Goal: Transaction & Acquisition: Purchase product/service

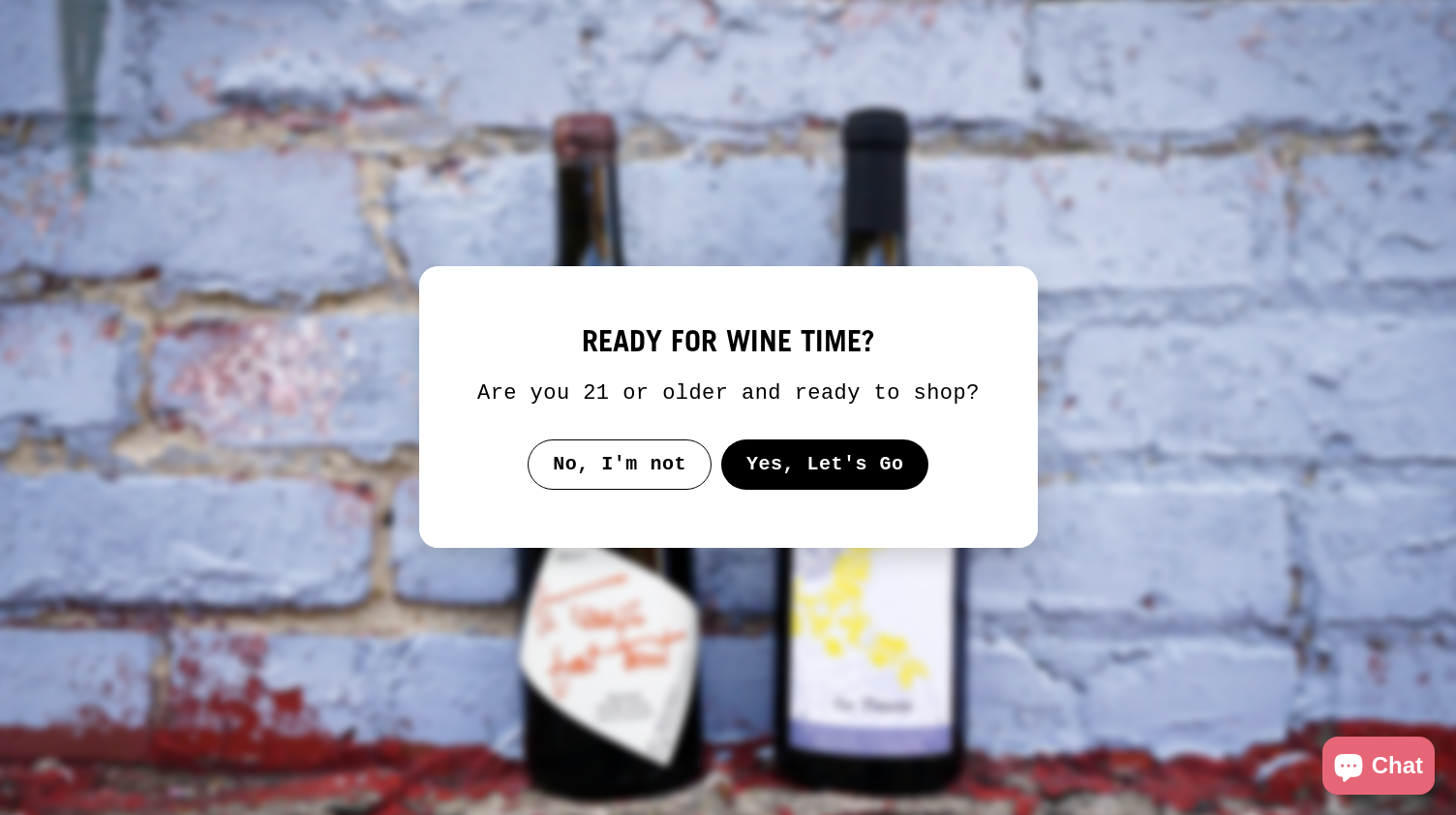
click at [815, 468] on button "Yes, Let's Go" at bounding box center [824, 465] width 208 height 51
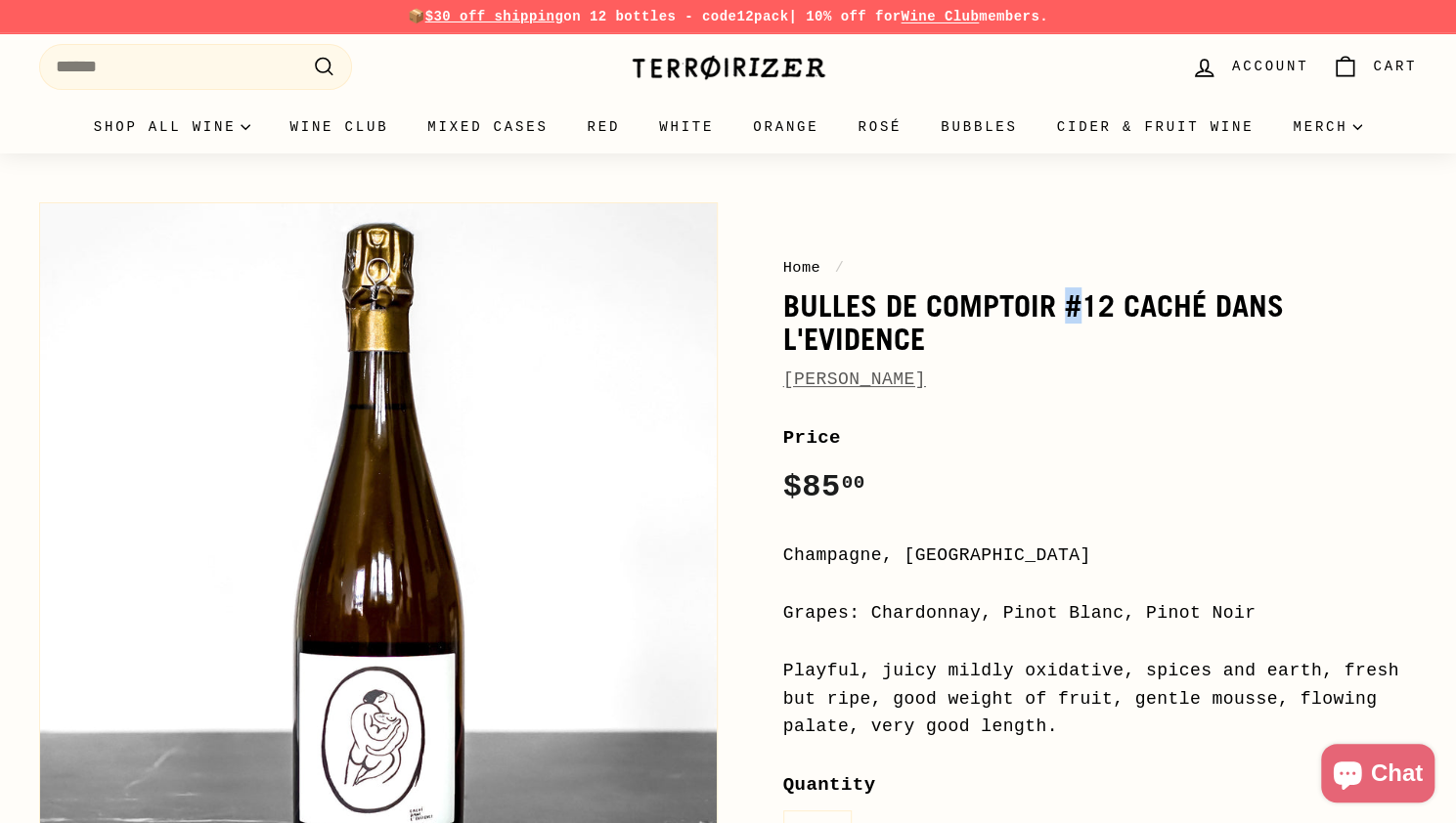
click at [1073, 309] on h1 "Bulles de Comptoir #12 Caché dans L'Evidence" at bounding box center [1100, 322] width 635 height 65
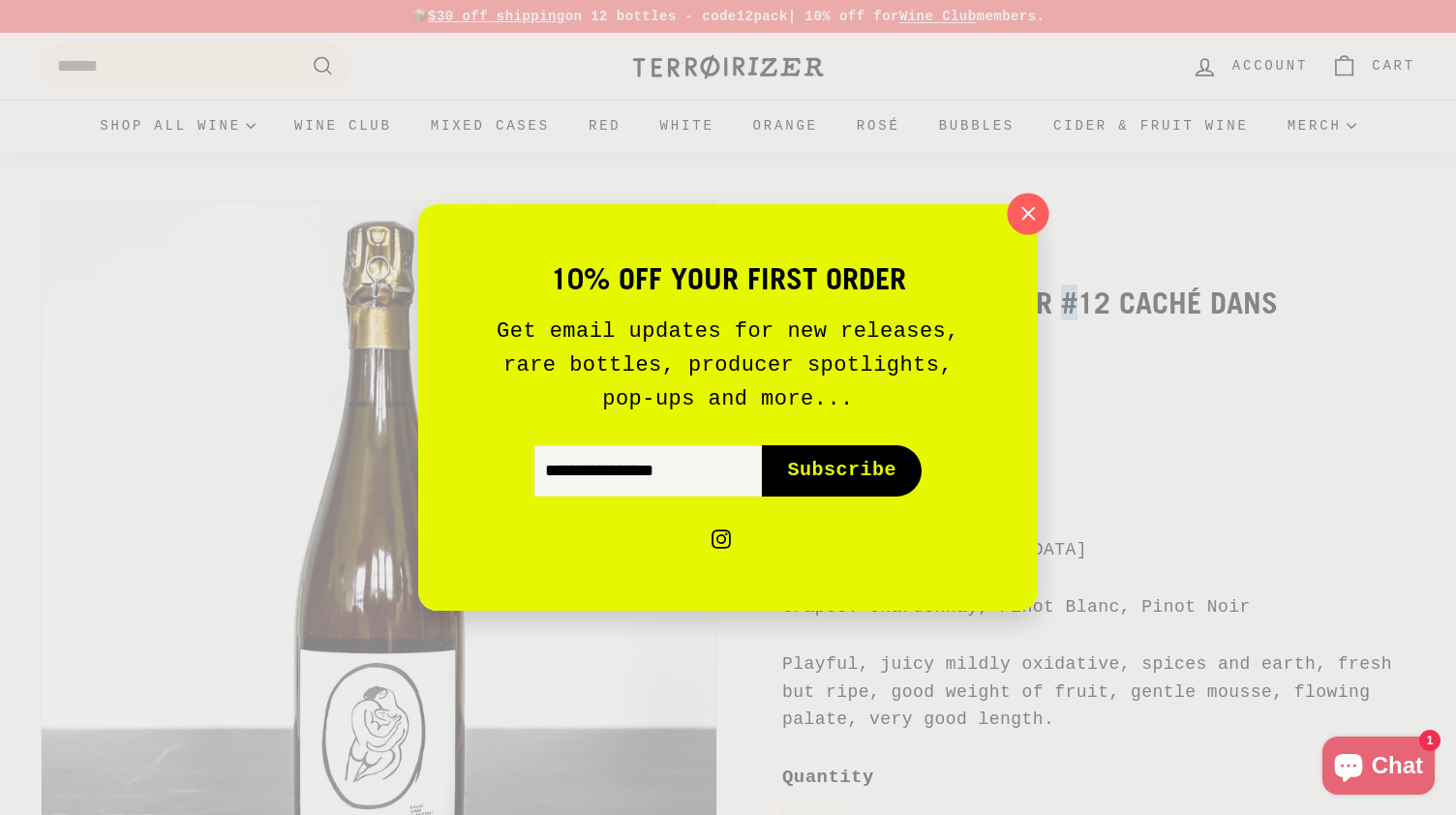
click at [1026, 215] on icon "button" at bounding box center [1028, 213] width 13 height 13
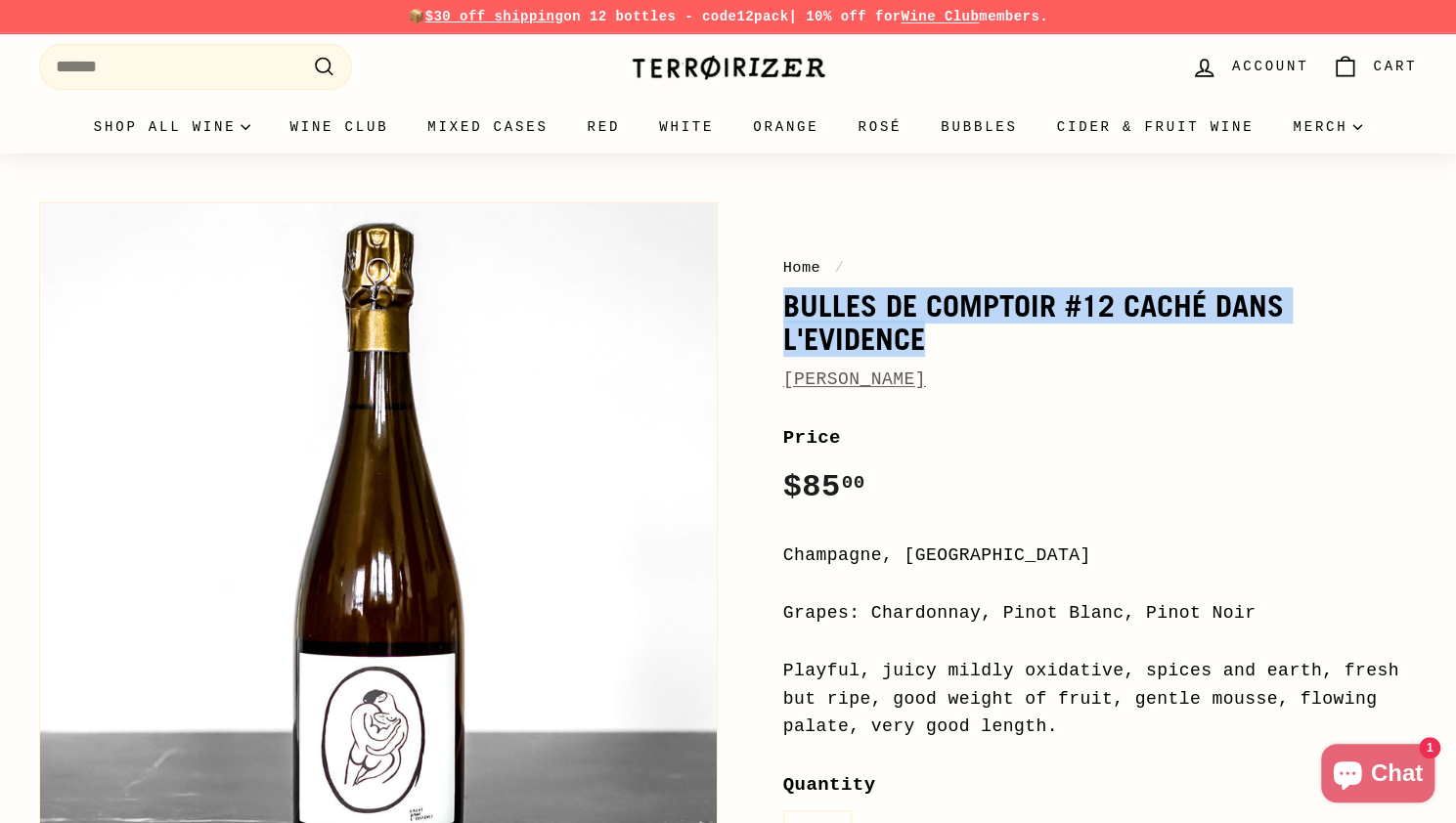
drag, startPoint x: 786, startPoint y: 301, endPoint x: 924, endPoint y: 329, distance: 140.8
click at [924, 329] on h1 "Bulles de Comptoir #12 Caché dans L'Evidence" at bounding box center [1100, 322] width 635 height 65
copy h1 "Bulles de Comptoir #12 Caché dans L'Evidence"
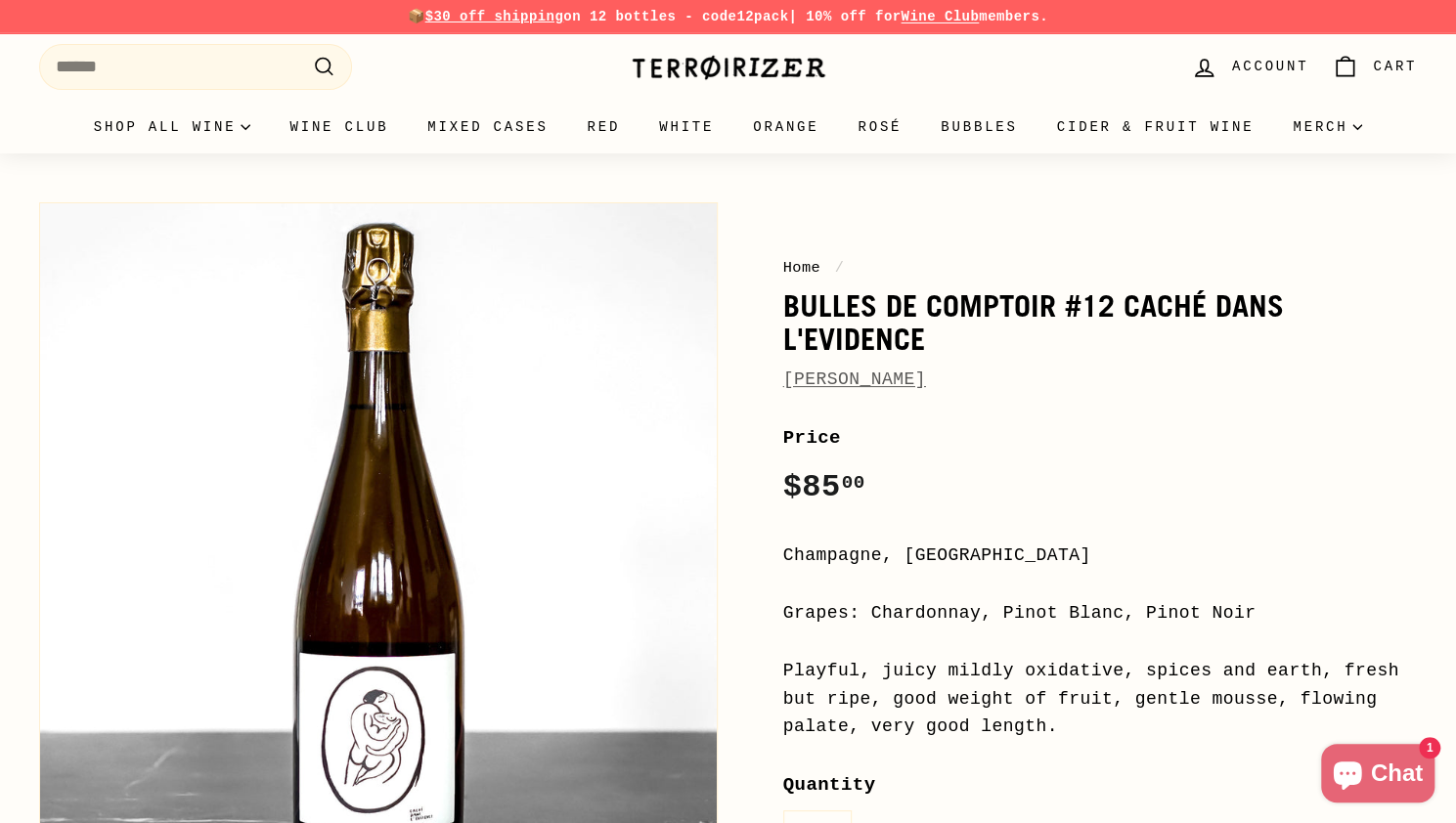
click at [1072, 459] on div "Price Regular price $85 00 $85.00 /" at bounding box center [1100, 467] width 635 height 90
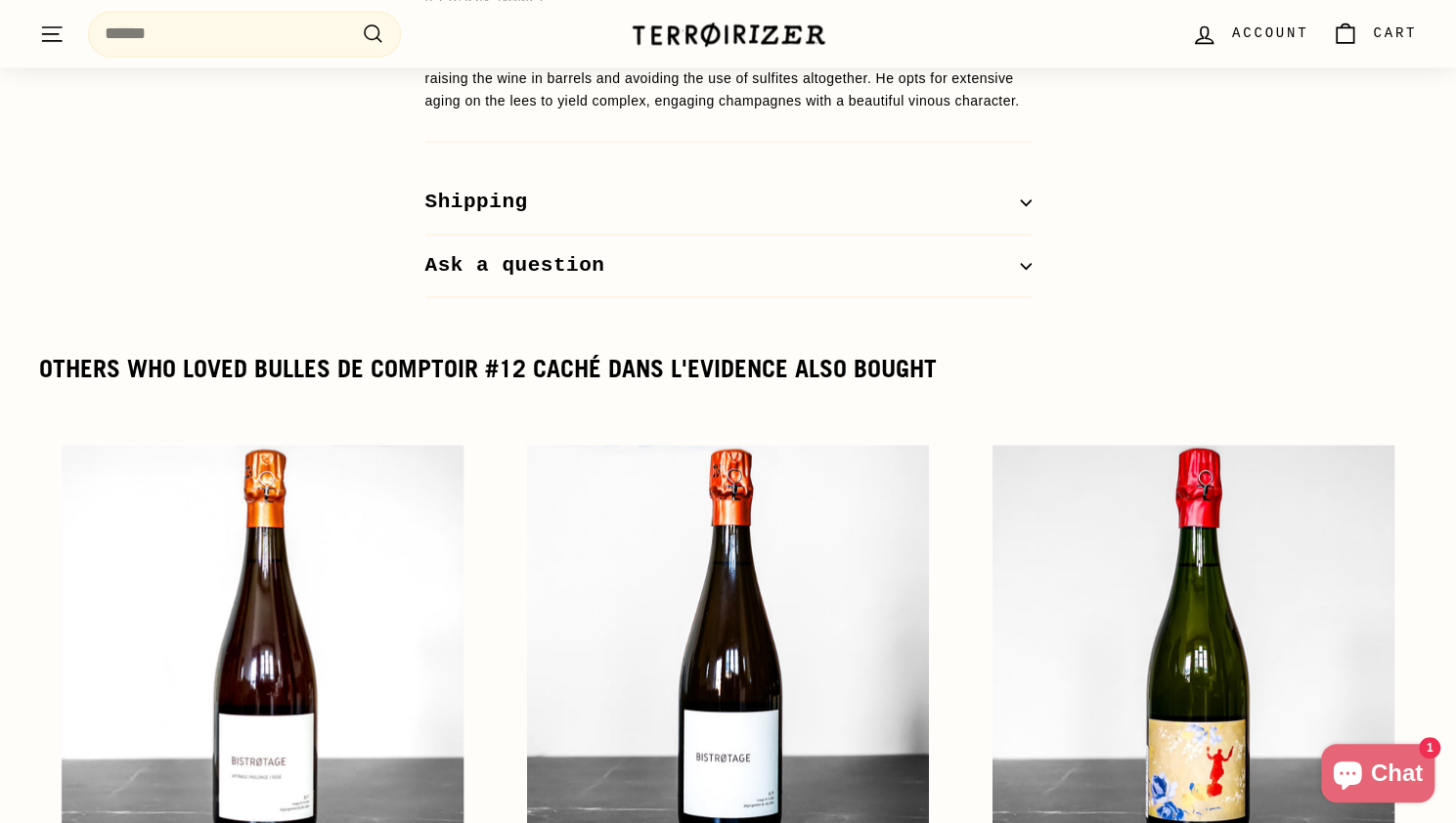
scroll to position [1992, 0]
